Goal: Find specific page/section: Find specific page/section

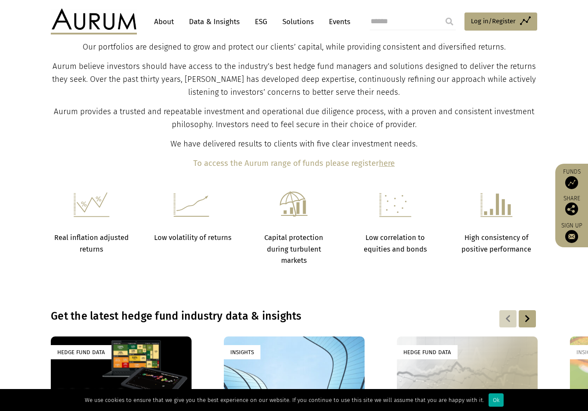
scroll to position [346, 0]
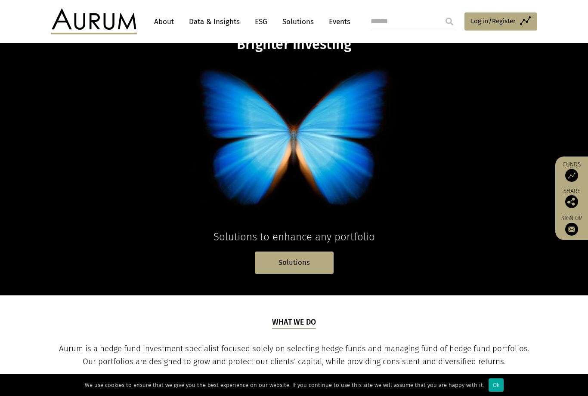
scroll to position [44, 0]
click at [399, 23] on input "search" at bounding box center [413, 21] width 86 height 17
type input "**"
click at [449, 21] on input "submit" at bounding box center [449, 21] width 17 height 17
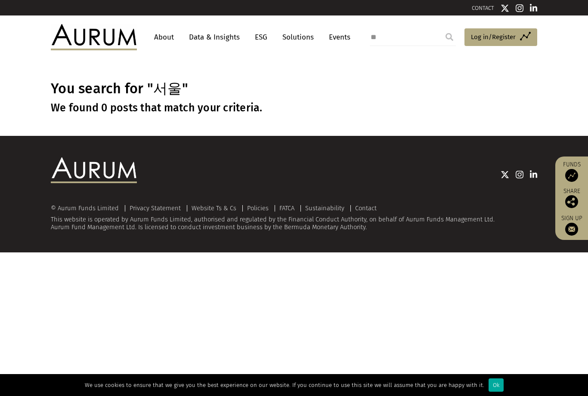
click at [166, 40] on link "About" at bounding box center [164, 37] width 28 height 16
